Goal: Task Accomplishment & Management: Complete application form

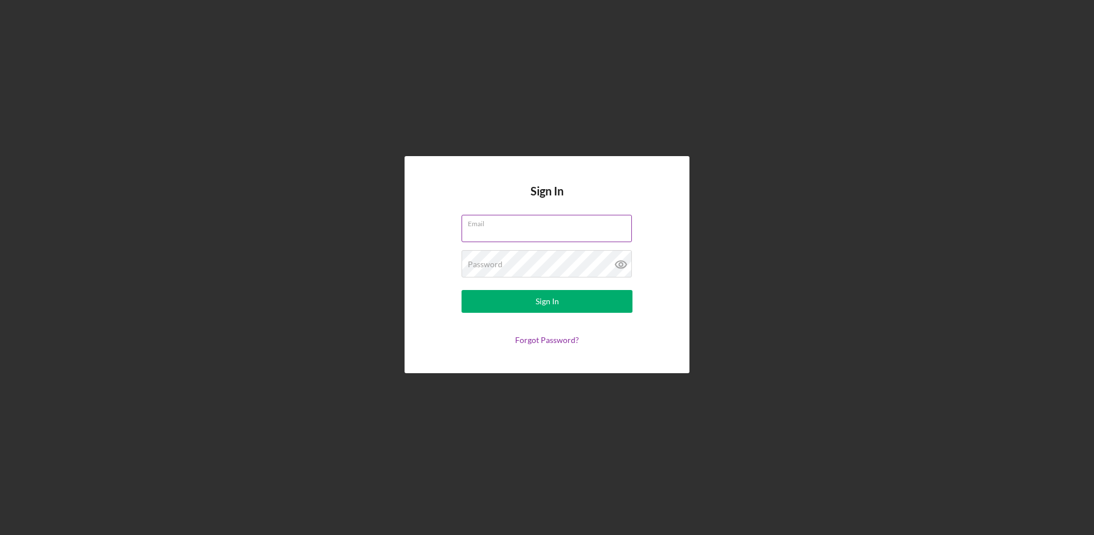
click at [497, 239] on input "Email" at bounding box center [547, 228] width 170 height 27
type input "m"
type input "[DOMAIN_NAME][EMAIL_ADDRESS][DOMAIN_NAME]"
click at [556, 310] on div "Sign In" at bounding box center [547, 301] width 23 height 23
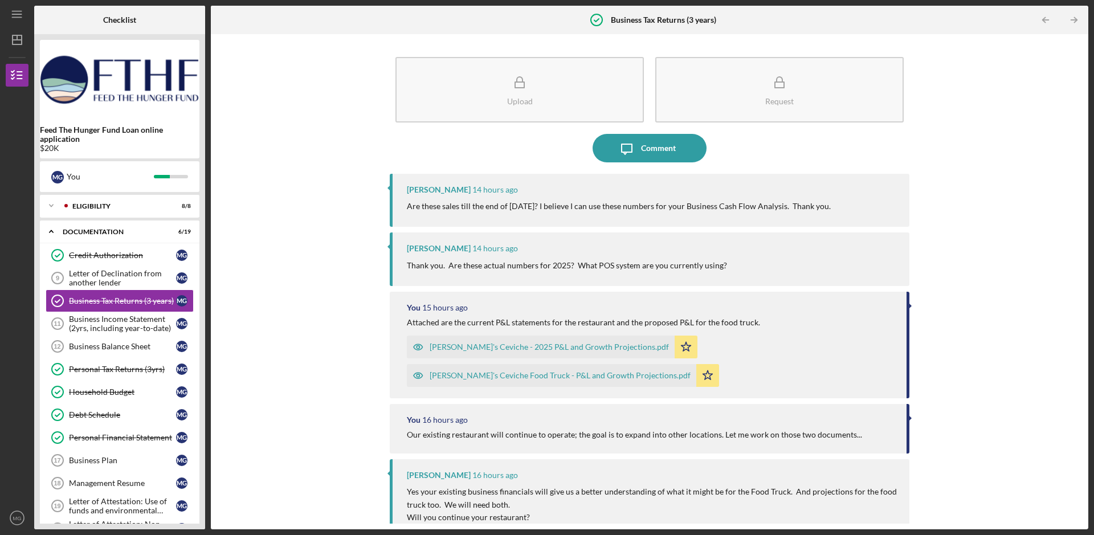
drag, startPoint x: 642, startPoint y: 207, endPoint x: 742, endPoint y: 205, distance: 100.4
click at [742, 205] on p "Are these sales till the end of [DATE]? I believe I can use these numbers for y…" at bounding box center [619, 206] width 424 height 13
click at [775, 204] on p "Are these sales till the end of August 2025? I believe I can use these numbers …" at bounding box center [619, 206] width 424 height 13
click at [456, 210] on p "Are these sales till the end of August 2025? I believe I can use these numbers …" at bounding box center [619, 206] width 424 height 13
click at [413, 206] on p "Are these sales till the end of August 2025? I believe I can use these numbers …" at bounding box center [619, 206] width 424 height 13
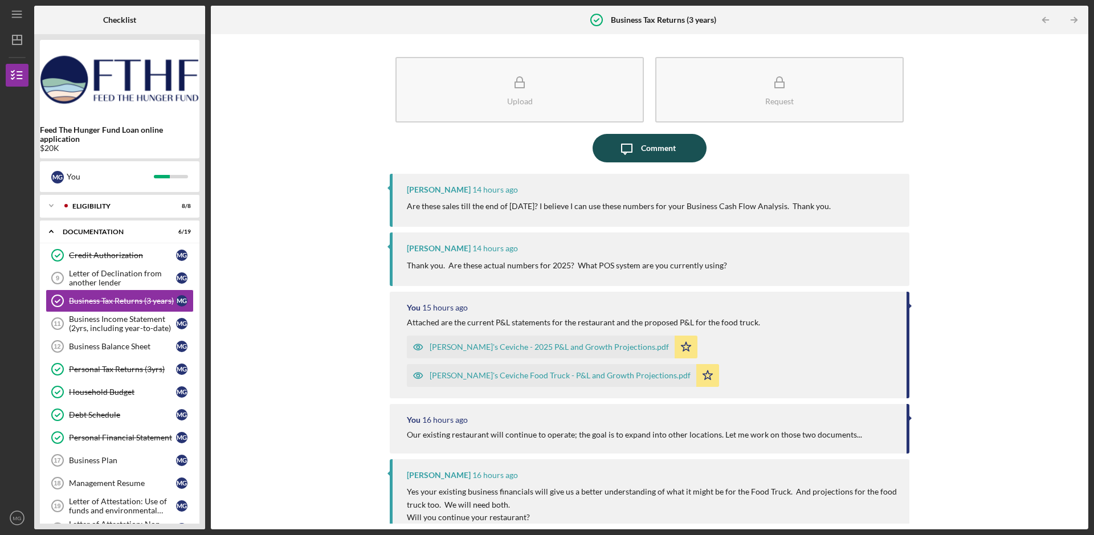
click at [641, 148] on div "Comment" at bounding box center [658, 148] width 35 height 29
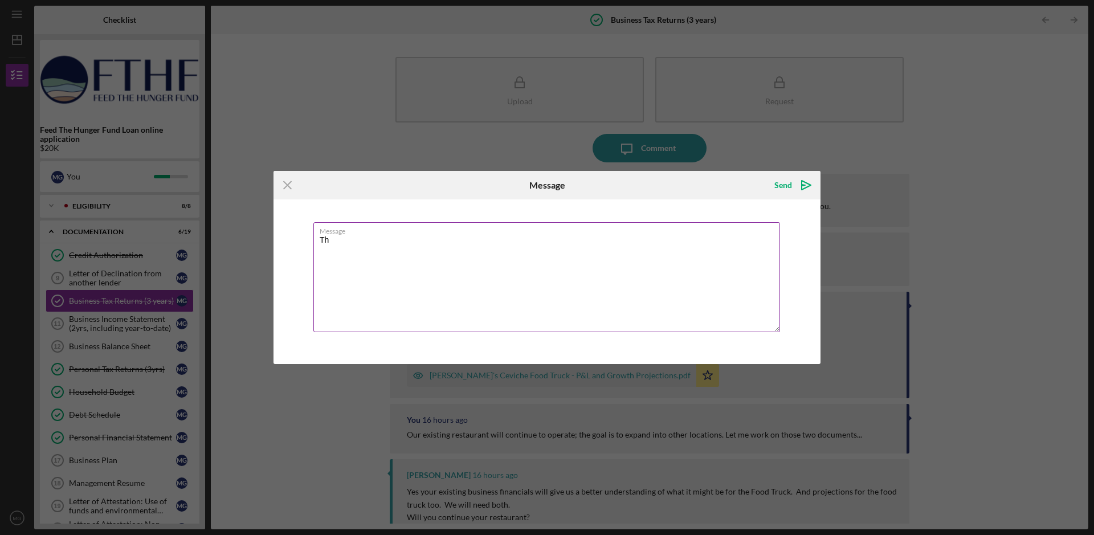
type textarea "T"
drag, startPoint x: 602, startPoint y: 181, endPoint x: 635, endPoint y: 396, distance: 216.9
click at [635, 396] on div "Icon/Menu Close Message Send Icon/icon-invite-send Message Required Cancel Send…" at bounding box center [547, 267] width 1094 height 535
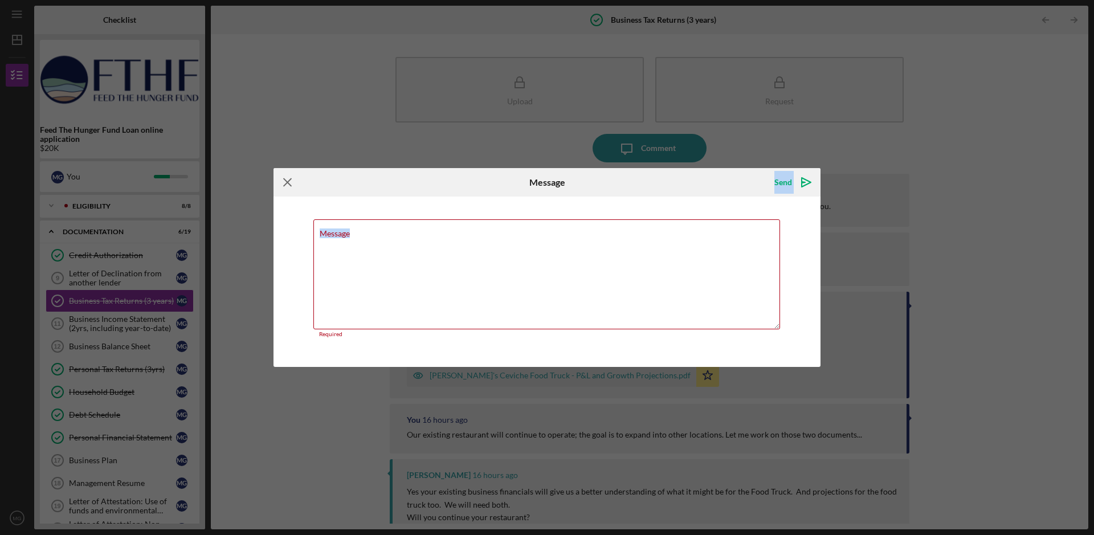
click at [290, 180] on line at bounding box center [287, 181] width 7 height 7
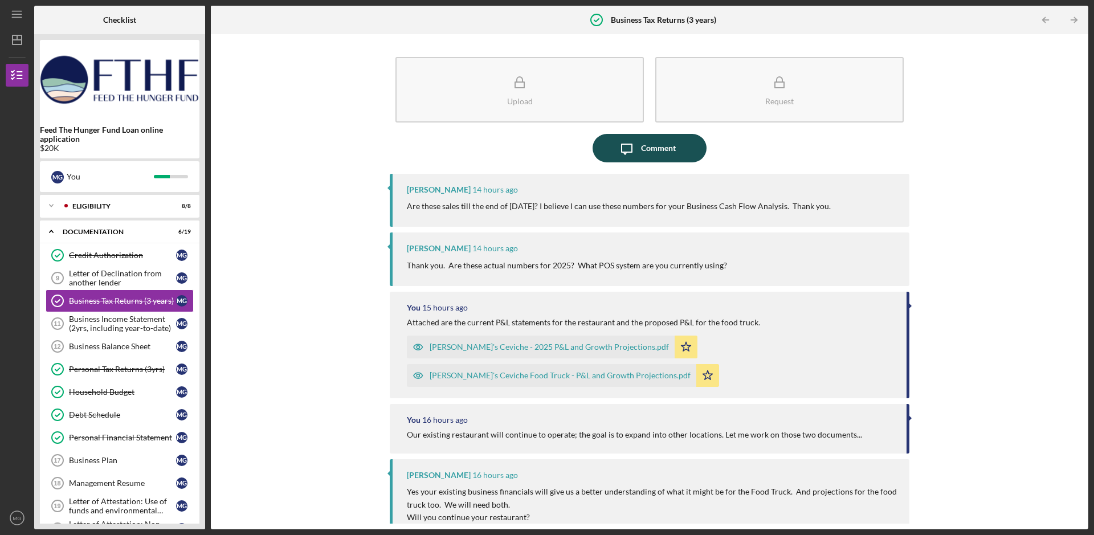
click at [646, 145] on div "Comment" at bounding box center [658, 148] width 35 height 29
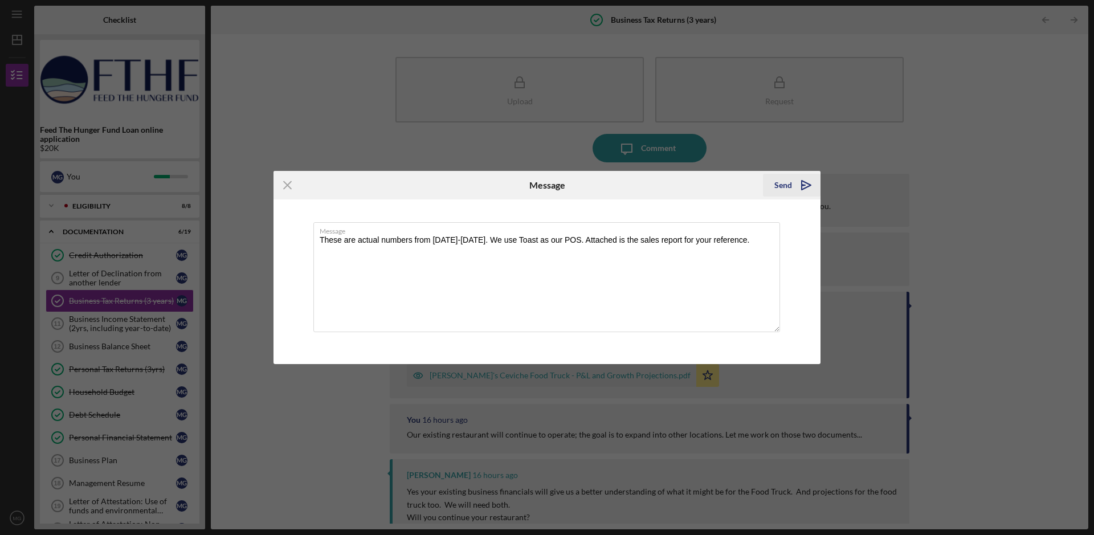
type textarea "These are actual numbers from January-August 2025. We use Toast as our POS. Att…"
click at [803, 185] on polygon "submit" at bounding box center [803, 185] width 3 height 1
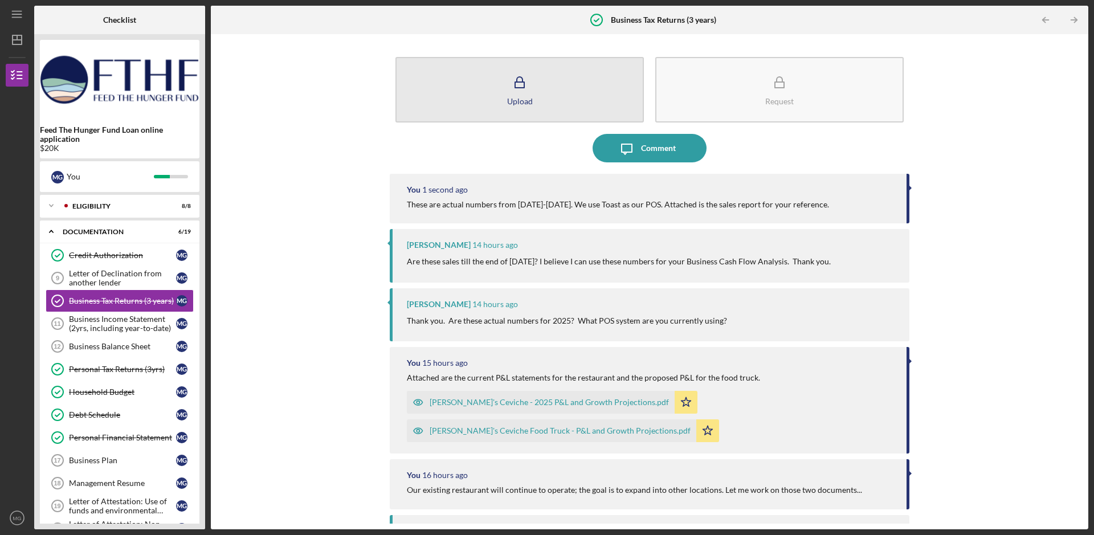
click at [528, 82] on icon "button" at bounding box center [520, 82] width 29 height 29
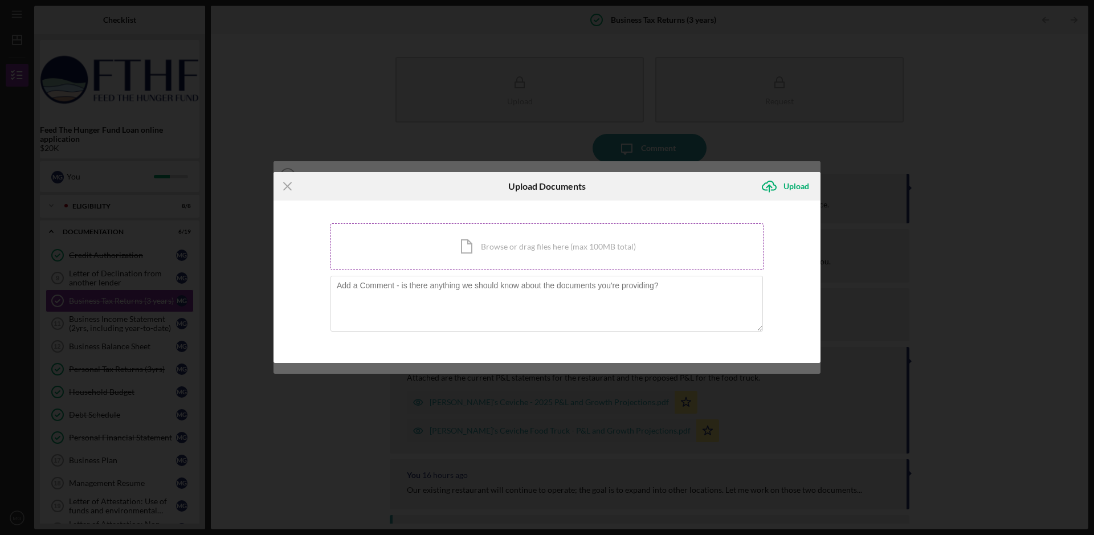
click at [500, 251] on div "Icon/Document Browse or drag files here (max 100MB total) Tap to choose files o…" at bounding box center [547, 246] width 433 height 47
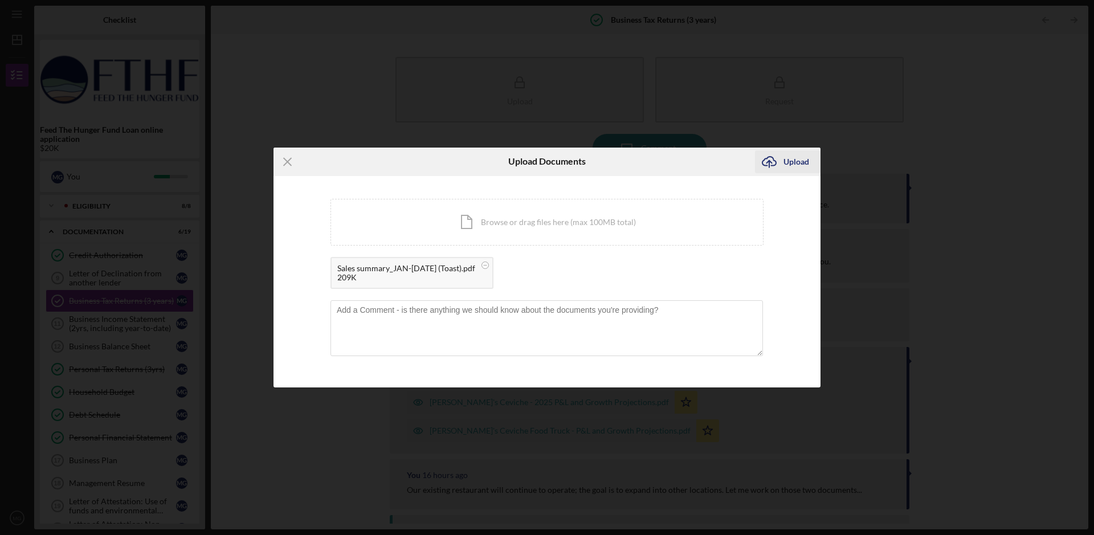
click at [799, 164] on div "Upload" at bounding box center [797, 161] width 26 height 23
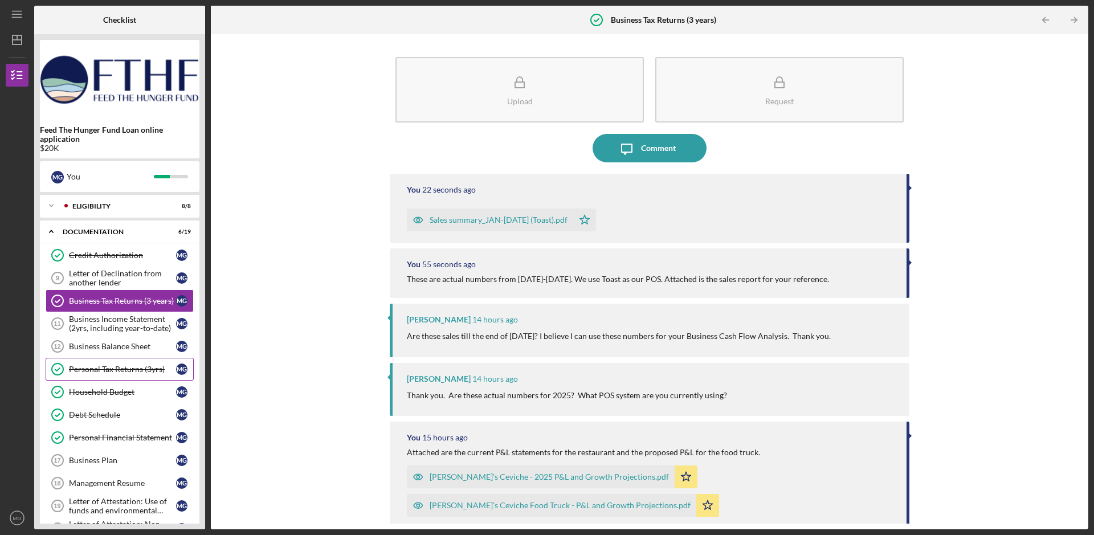
scroll to position [216, 0]
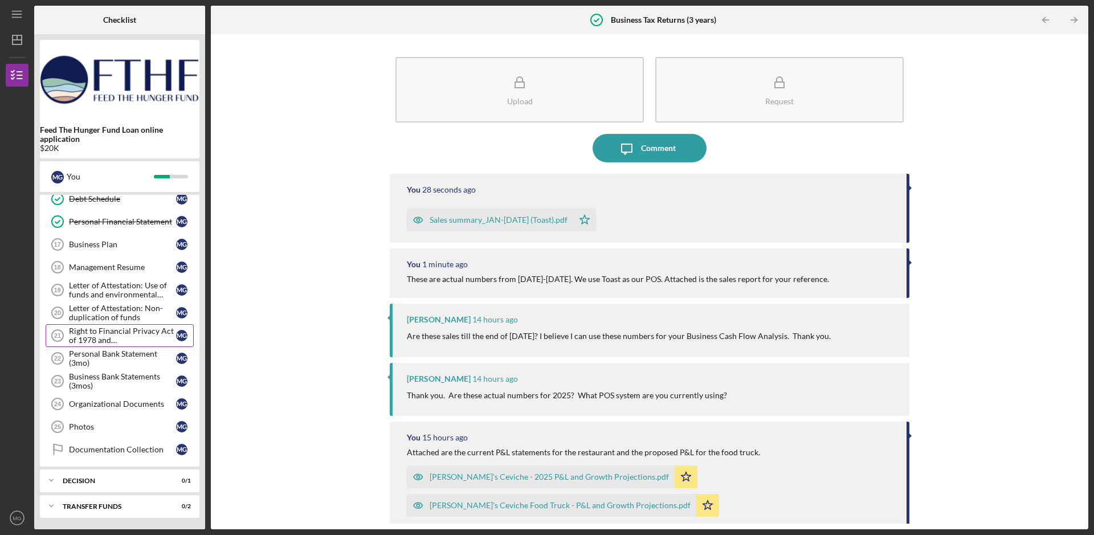
click at [113, 340] on div "Right to Financial Privacy Act of 1978 and Acknowledgement" at bounding box center [122, 336] width 107 height 18
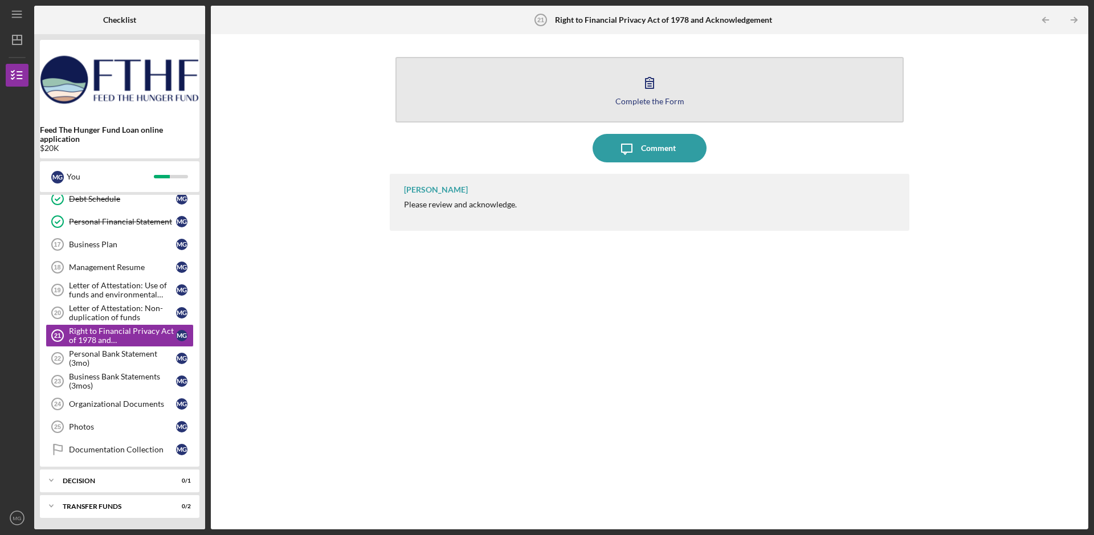
click at [652, 104] on div "Complete the Form" at bounding box center [650, 101] width 69 height 9
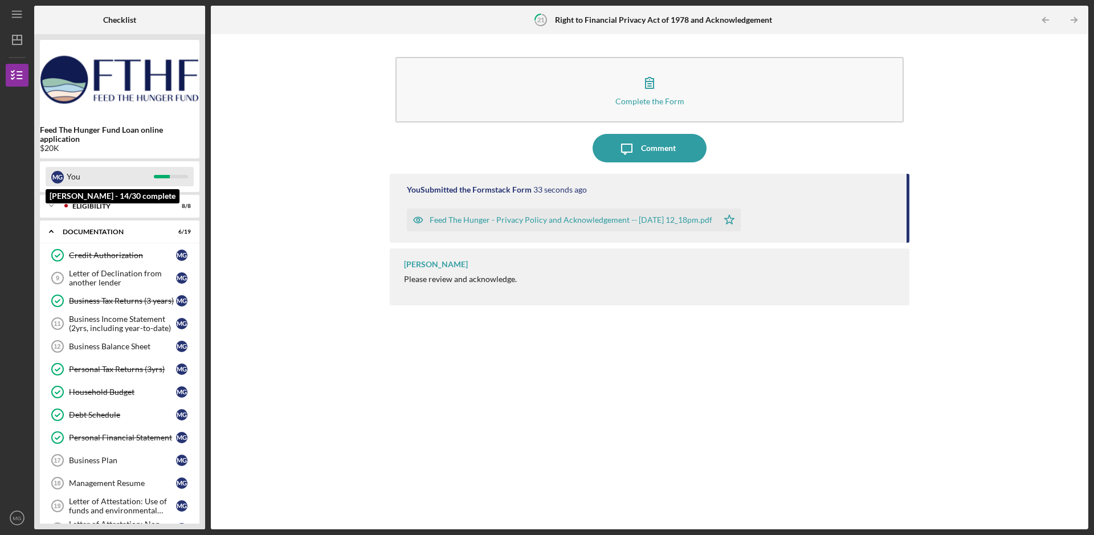
click at [86, 182] on div "You" at bounding box center [110, 176] width 87 height 19
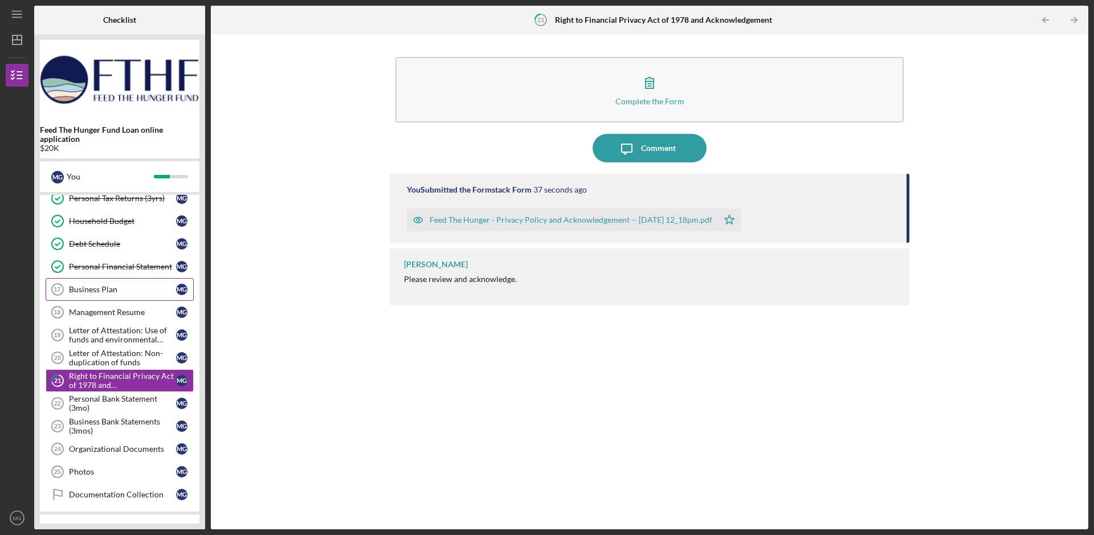
scroll to position [216, 0]
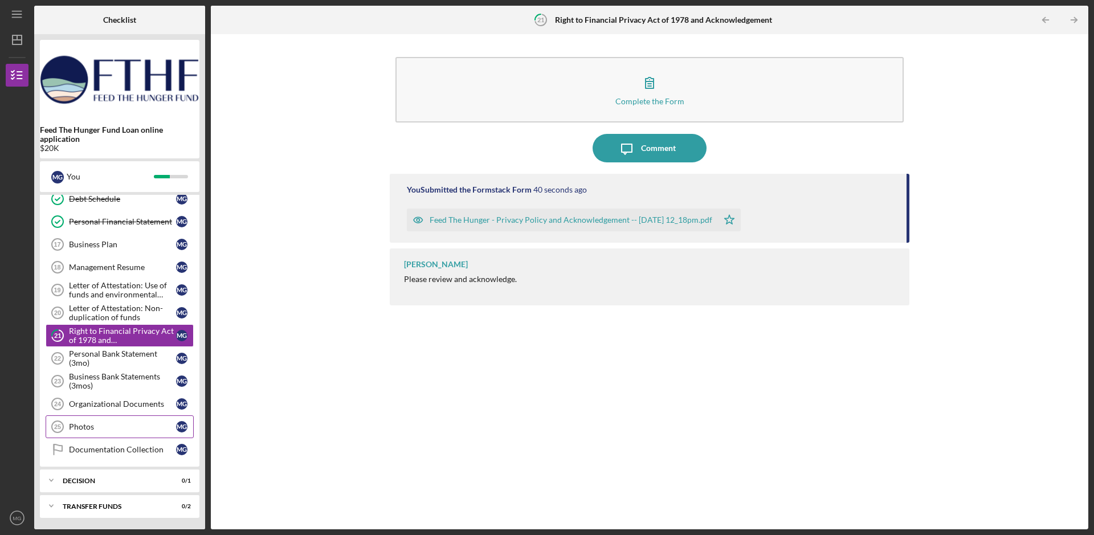
click at [84, 428] on div "Photos" at bounding box center [122, 426] width 107 height 9
